Goal: Transaction & Acquisition: Book appointment/travel/reservation

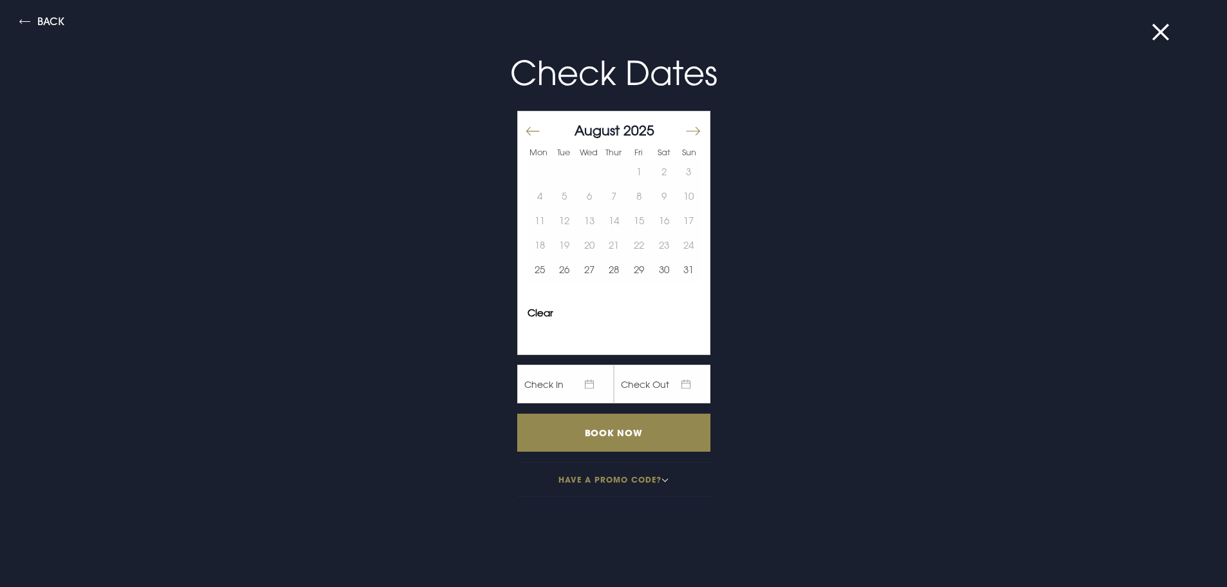
click at [685, 126] on button "Move forward to switch to the next month." at bounding box center [692, 131] width 15 height 27
click at [525, 126] on button "Move backward to switch to the previous month." at bounding box center [532, 131] width 15 height 27
drag, startPoint x: 640, startPoint y: 274, endPoint x: 665, endPoint y: 273, distance: 25.2
click at [651, 273] on tr "25 26 27 28 29 30 31" at bounding box center [615, 269] width 174 height 24
click at [655, 273] on button "30" at bounding box center [663, 269] width 25 height 24
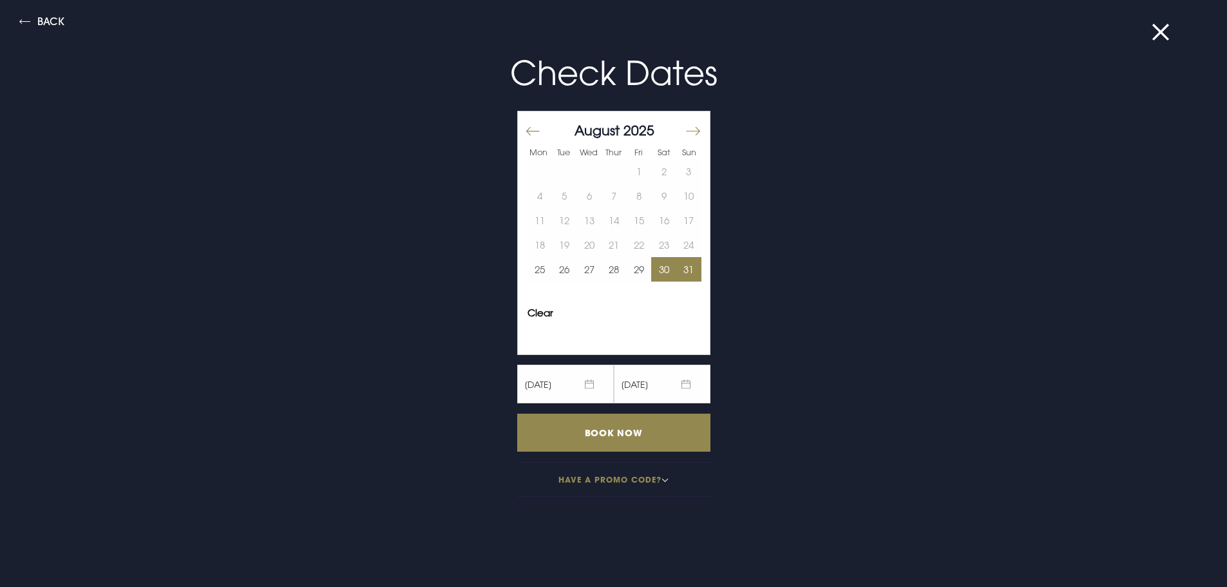
click at [677, 271] on button "31" at bounding box center [689, 269] width 25 height 24
click at [656, 437] on input "Book Now" at bounding box center [613, 433] width 193 height 38
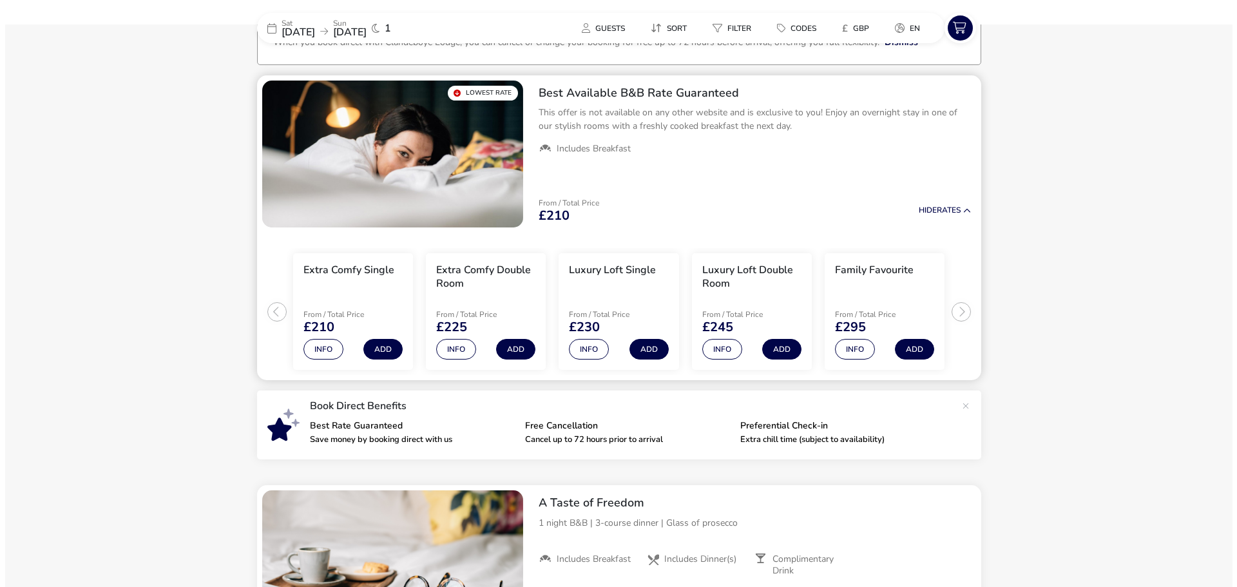
scroll to position [104, 0]
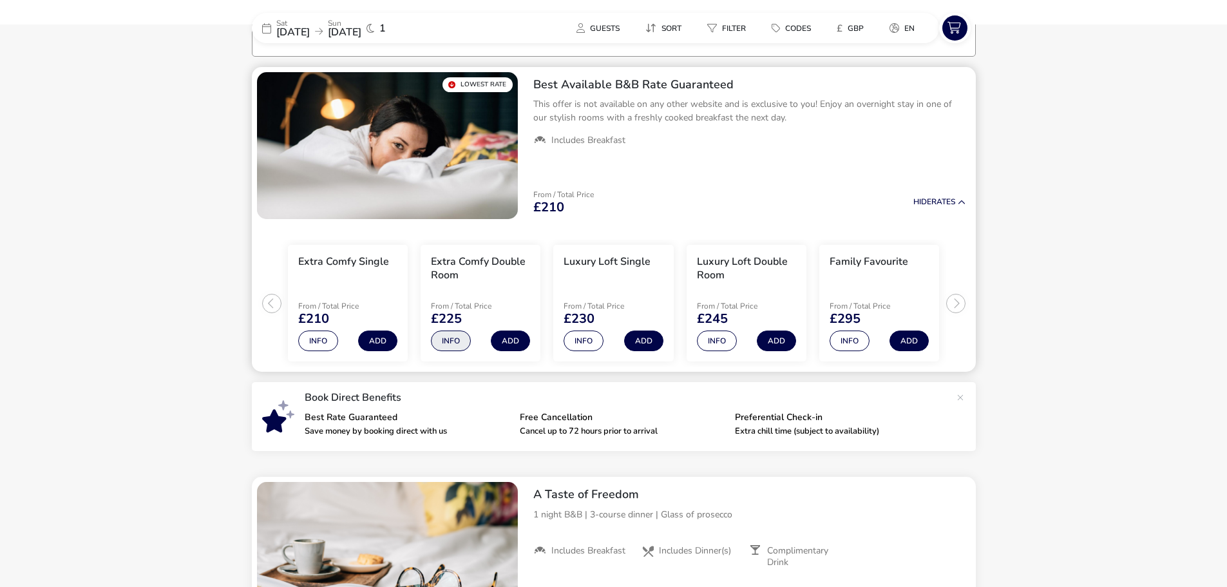
click at [455, 337] on button "Info" at bounding box center [451, 341] width 40 height 21
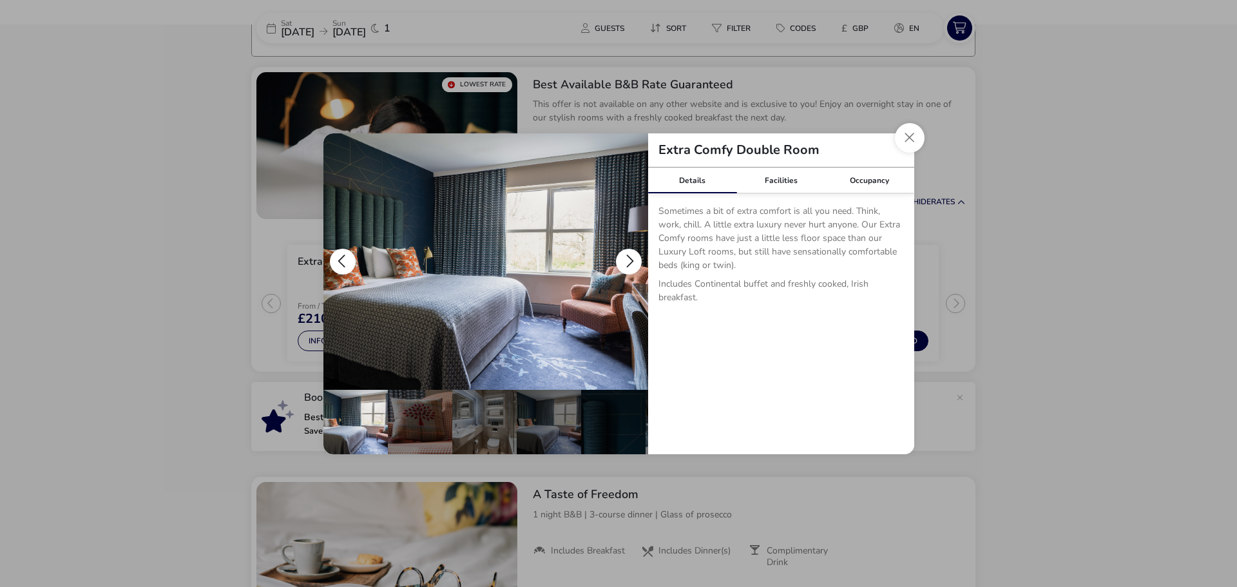
click at [624, 252] on button "details" at bounding box center [629, 262] width 26 height 26
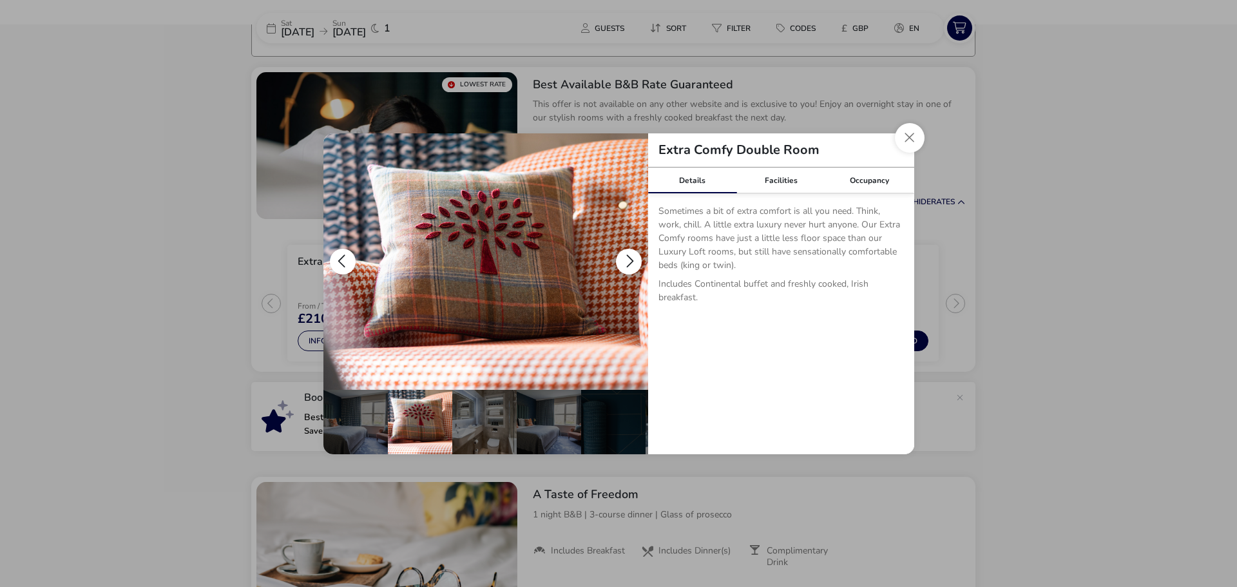
click at [624, 252] on button "details" at bounding box center [629, 262] width 26 height 26
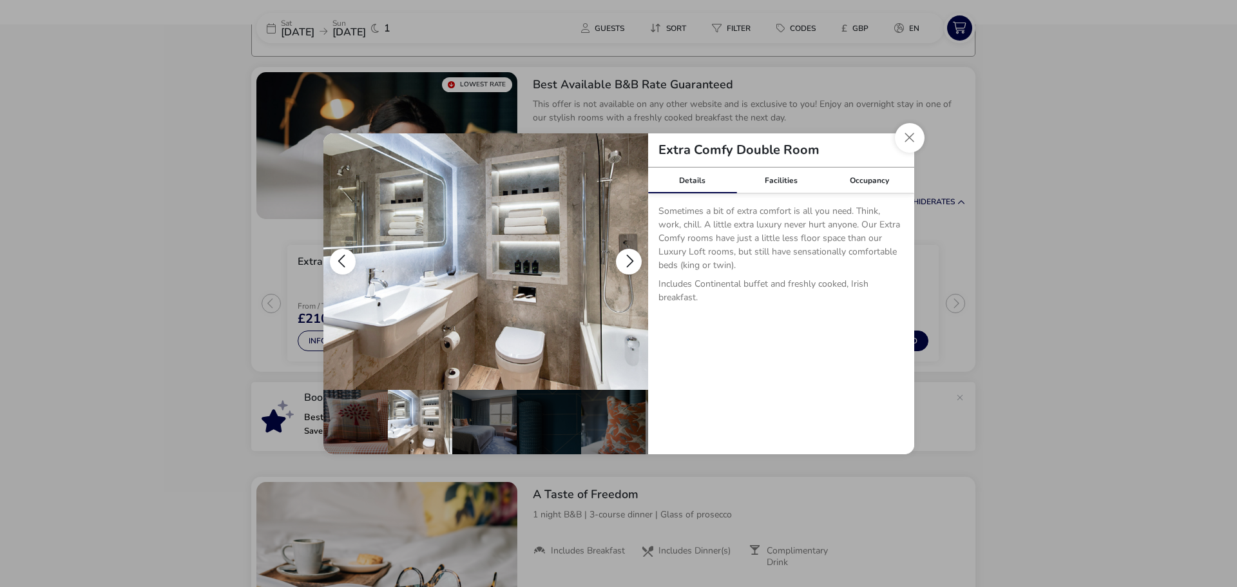
click at [624, 252] on button "details" at bounding box center [629, 262] width 26 height 26
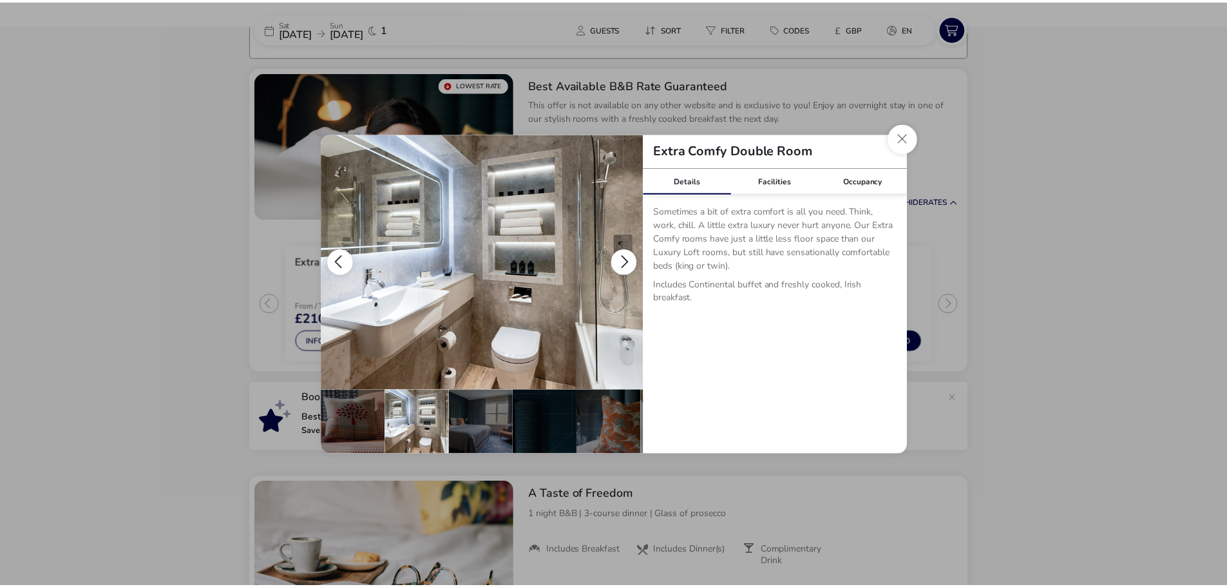
scroll to position [0, 126]
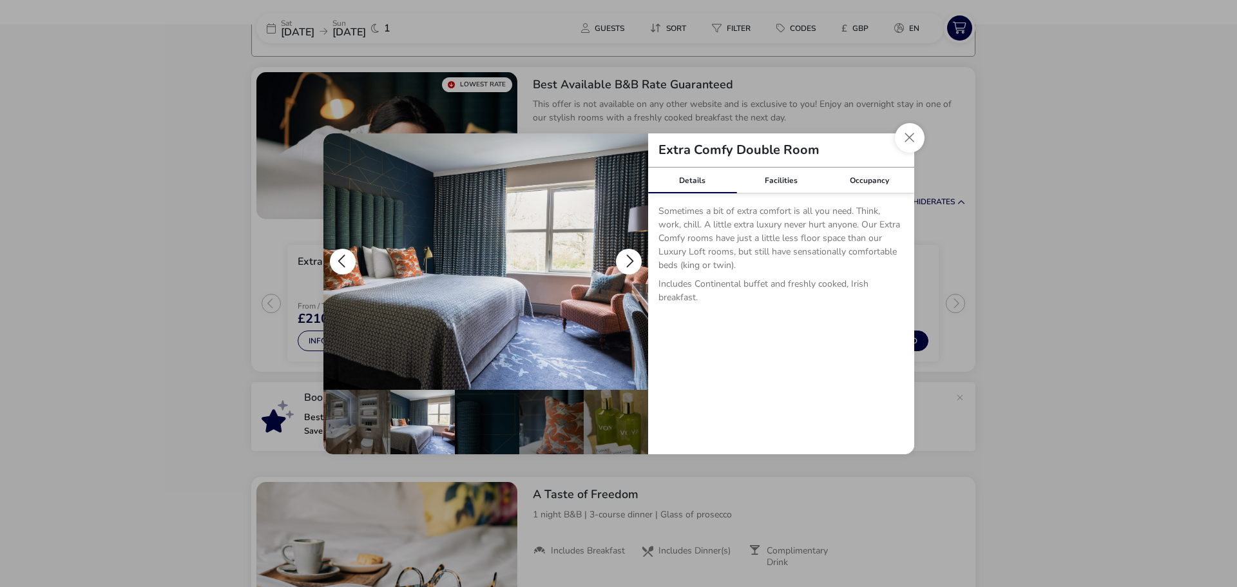
click at [624, 252] on button "details" at bounding box center [629, 262] width 26 height 26
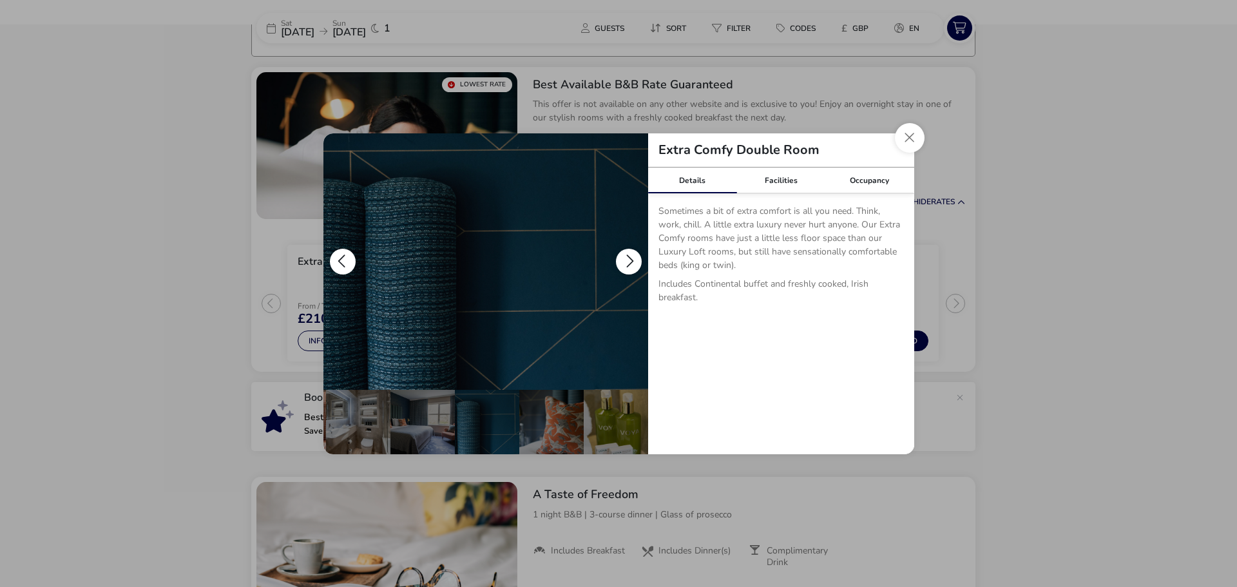
click at [624, 252] on button "details" at bounding box center [629, 262] width 26 height 26
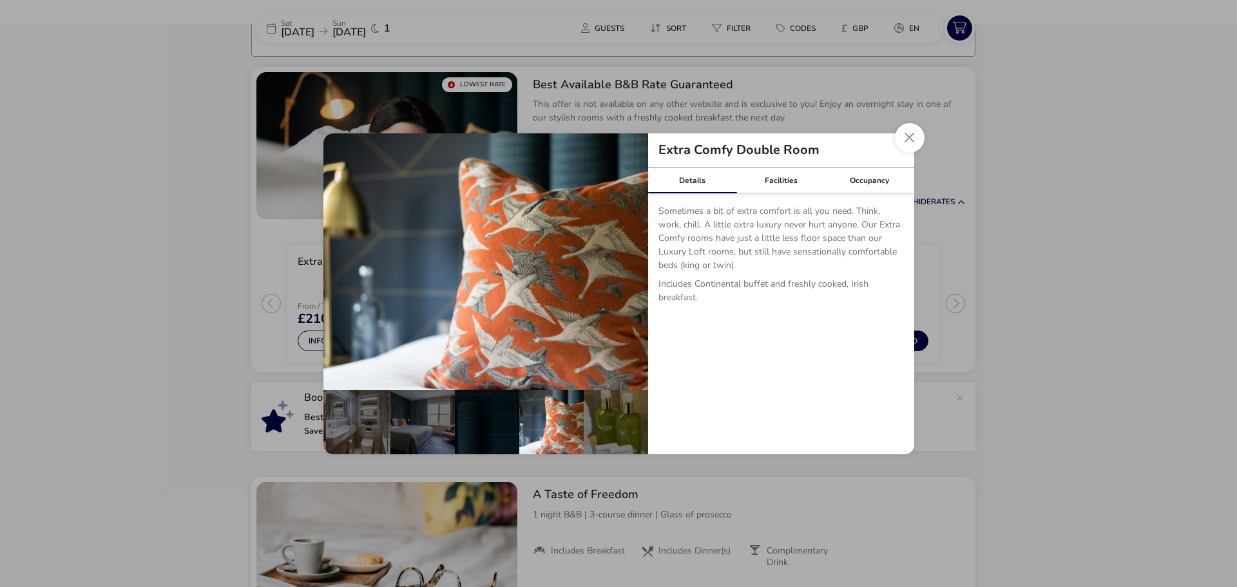
click at [922, 136] on button "Close dialog" at bounding box center [910, 138] width 30 height 30
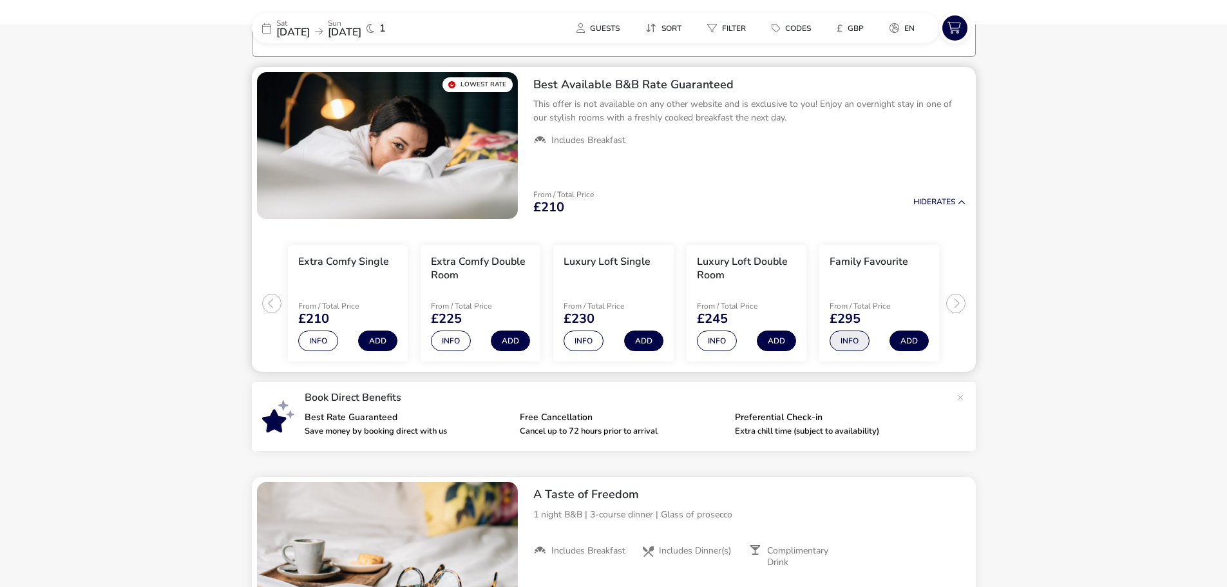
click at [858, 341] on button "Info" at bounding box center [850, 341] width 40 height 21
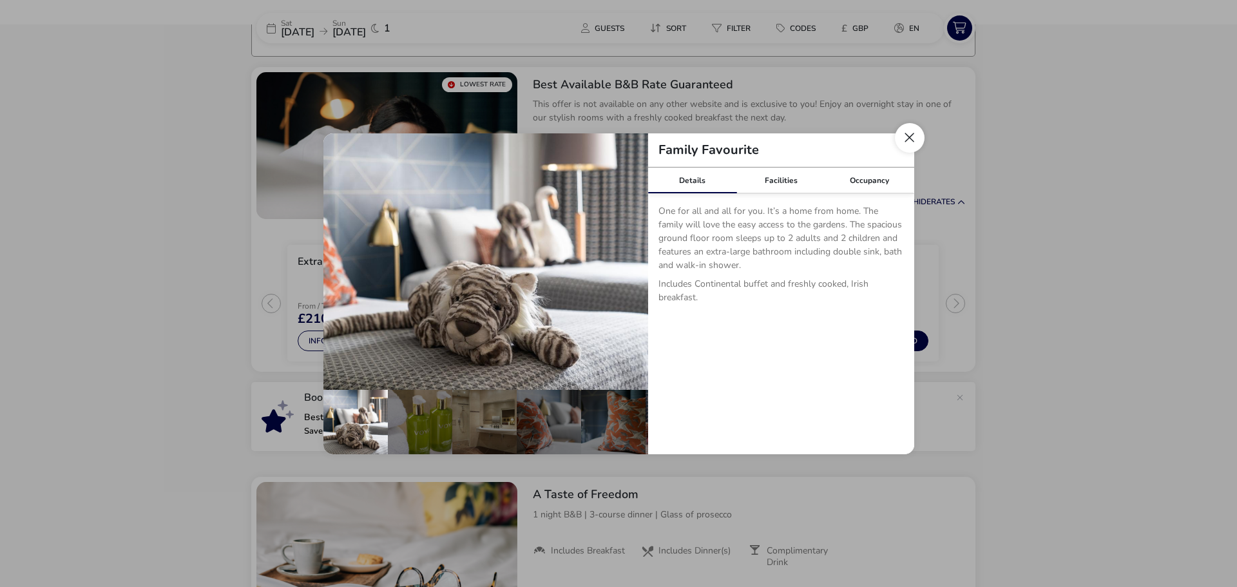
click at [918, 136] on button "Close dialog" at bounding box center [910, 138] width 30 height 30
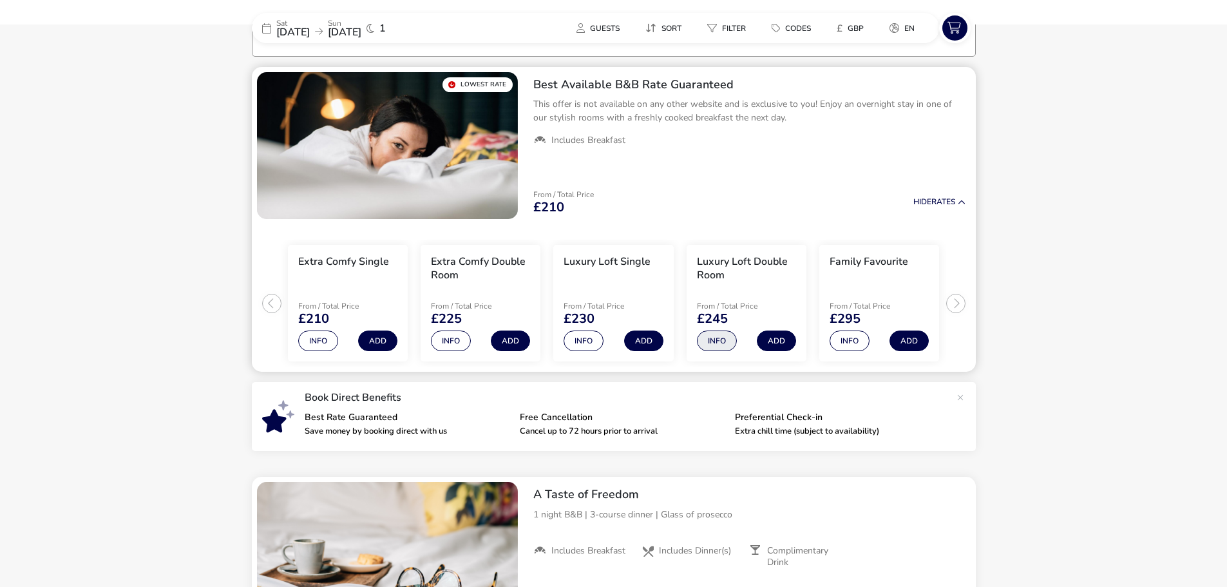
click at [726, 330] on li "Luxury Loft Double Room From / Total Price £245 Info Add" at bounding box center [747, 303] width 120 height 117
click at [726, 334] on button "Info" at bounding box center [717, 341] width 40 height 21
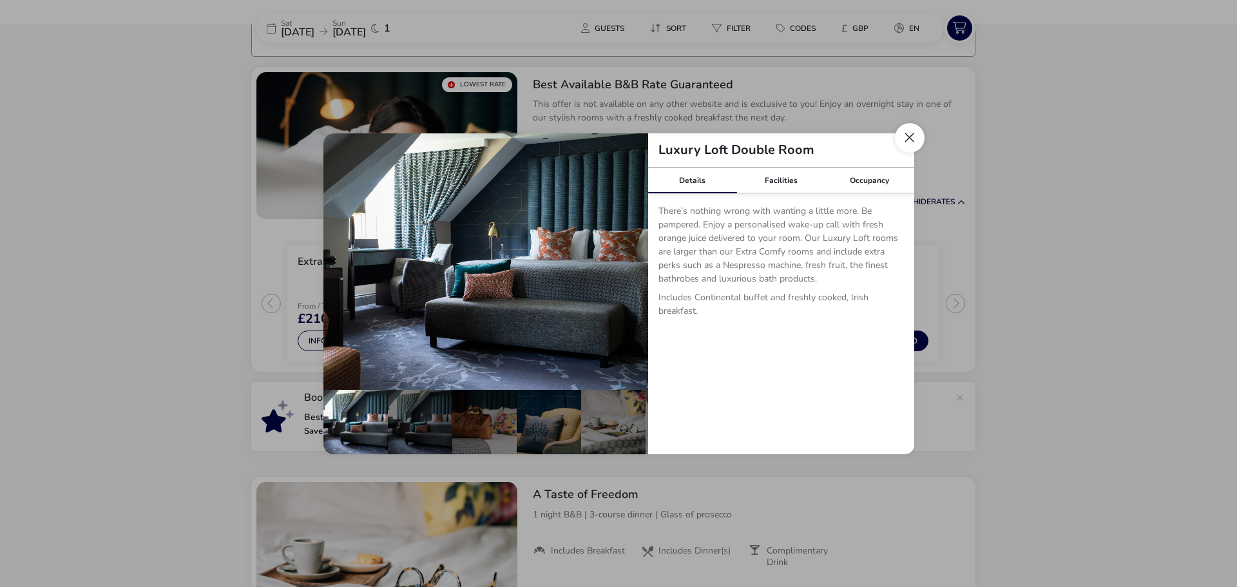
click at [910, 137] on button "Close dialog" at bounding box center [910, 138] width 30 height 30
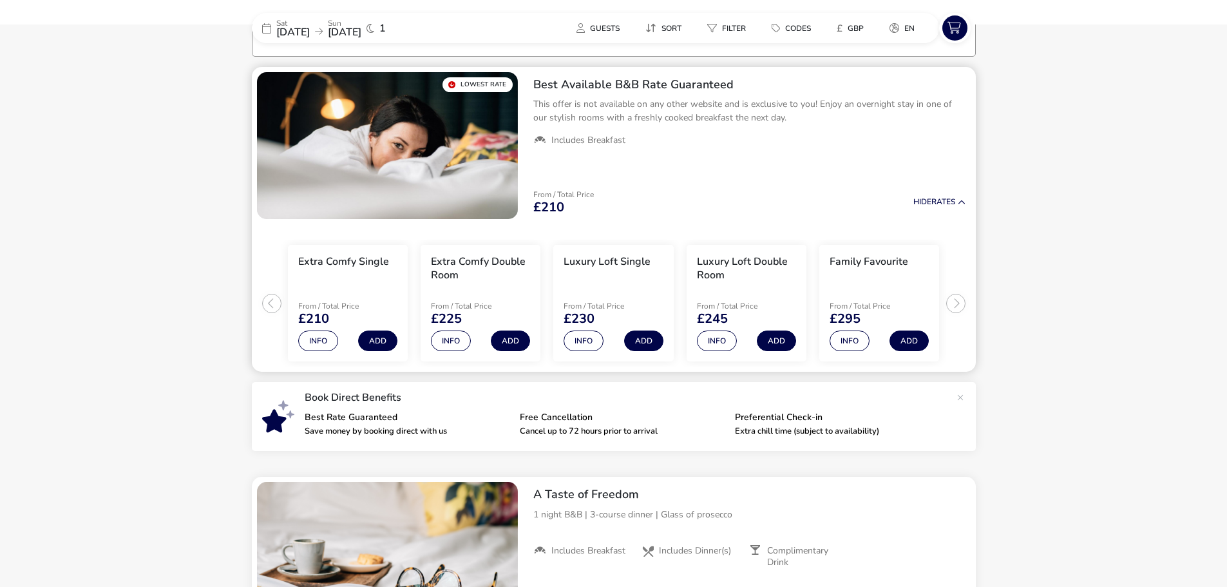
click at [950, 304] on ul "Extra Comfy Single From / Total Price £210 Info Add Extra Comfy Double Room Fro…" at bounding box center [614, 298] width 724 height 148
click at [948, 305] on ul "Extra Comfy Single From / Total Price £210 Info Add Extra Comfy Double Room Fro…" at bounding box center [614, 298] width 724 height 148
click at [952, 306] on ul "Extra Comfy Single From / Total Price £210 Info Add Extra Comfy Double Room Fro…" at bounding box center [614, 298] width 724 height 148
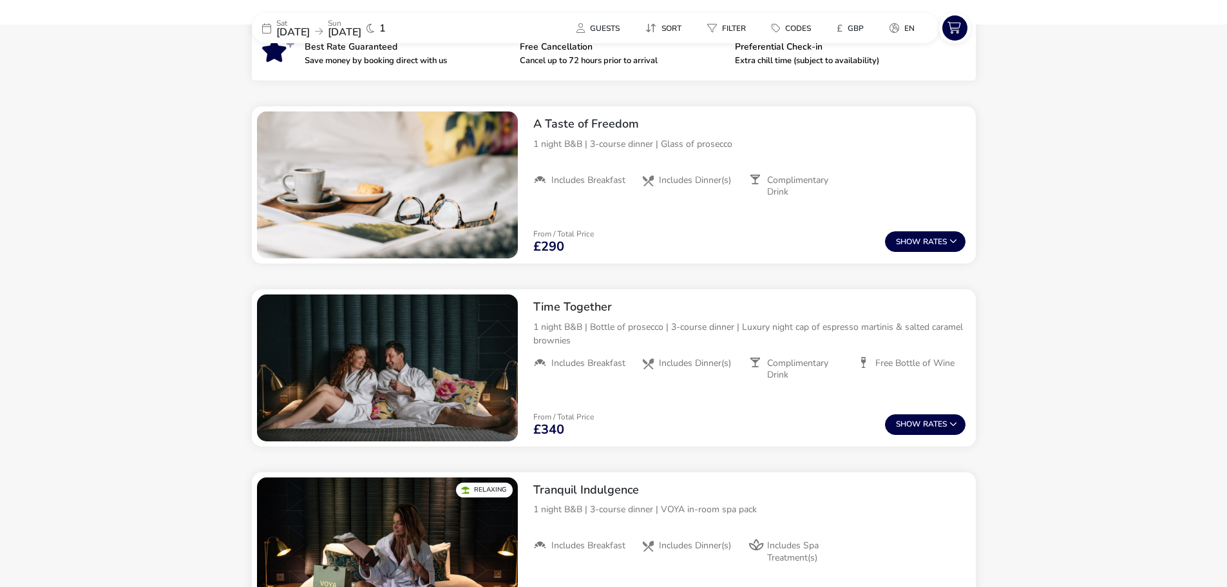
scroll to position [0, 0]
